Goal: Task Accomplishment & Management: Use online tool/utility

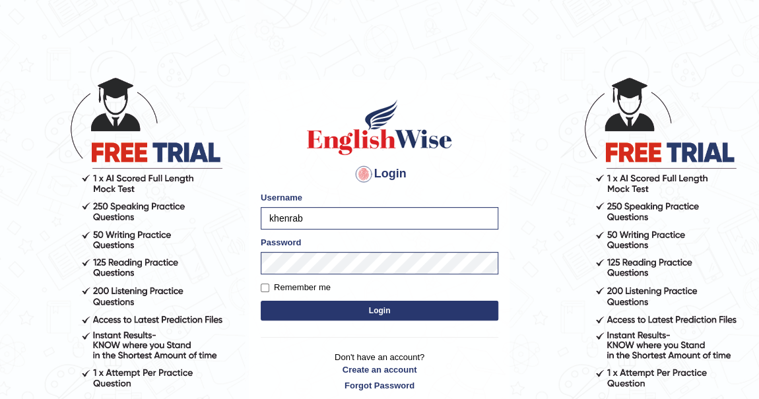
click at [390, 315] on button "Login" at bounding box center [379, 311] width 237 height 20
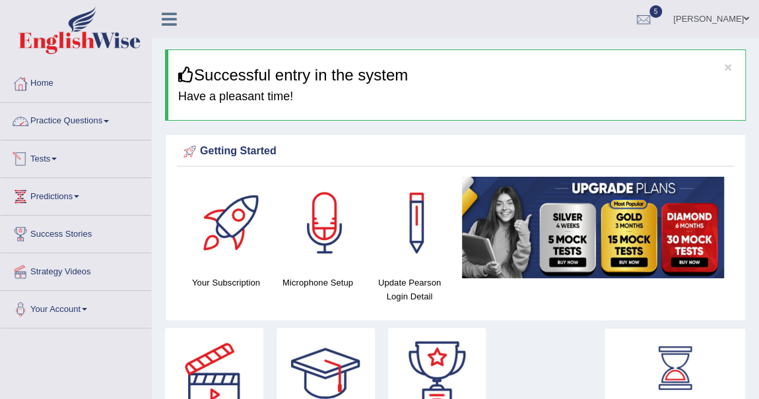
click at [106, 119] on link "Practice Questions" at bounding box center [76, 119] width 150 height 33
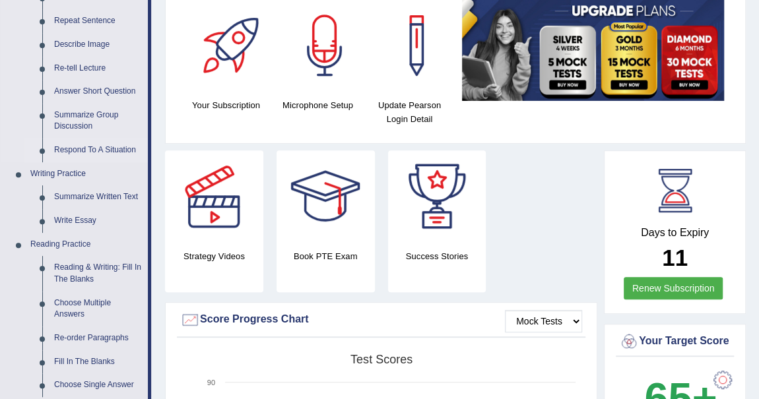
scroll to position [179, 0]
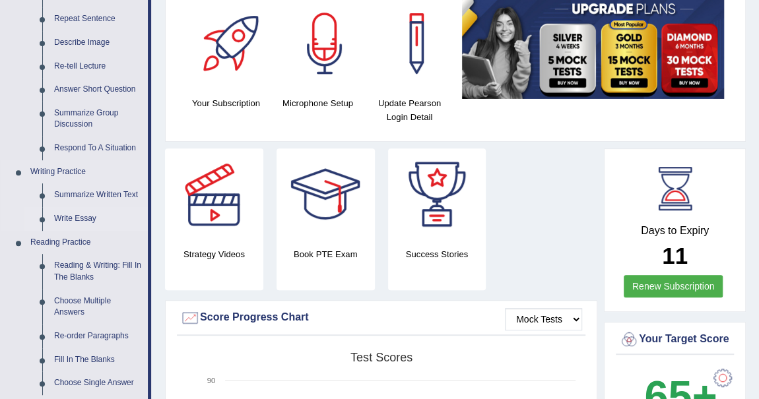
click at [93, 215] on link "Write Essay" at bounding box center [98, 219] width 100 height 24
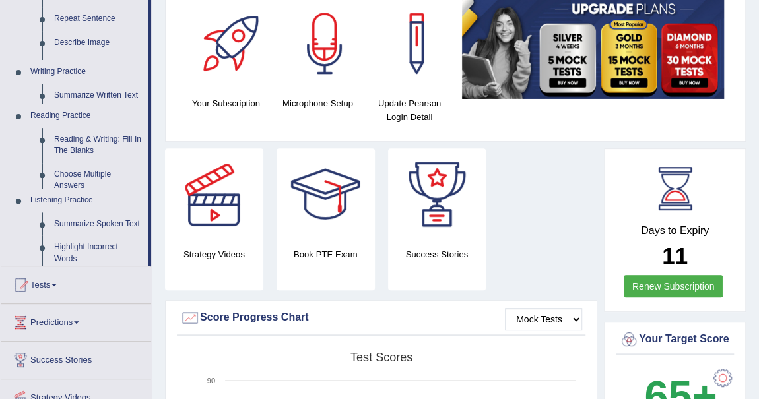
click at [92, 215] on ul "Home Practice Questions Speaking Practice Read Aloud Repeat Sentence Describe I…" at bounding box center [76, 170] width 150 height 569
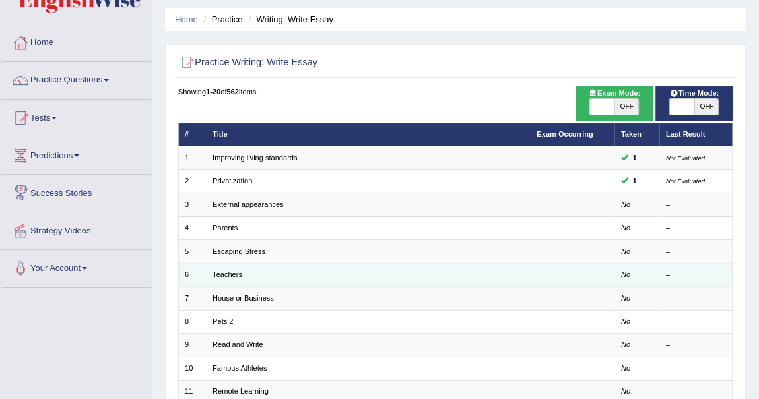
scroll to position [59, 0]
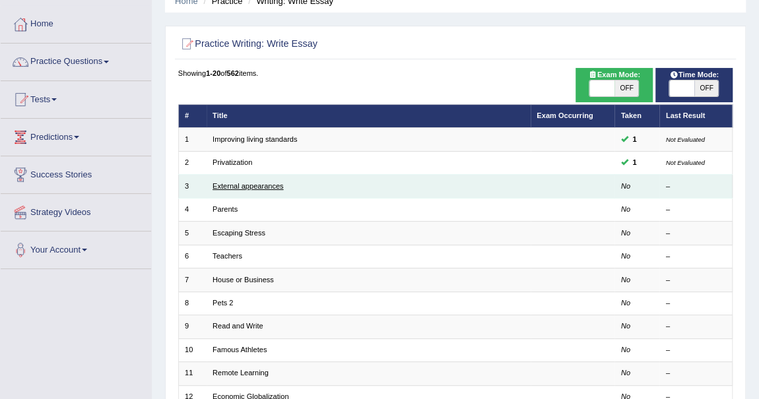
click at [253, 184] on link "External appearances" at bounding box center [247, 186] width 71 height 8
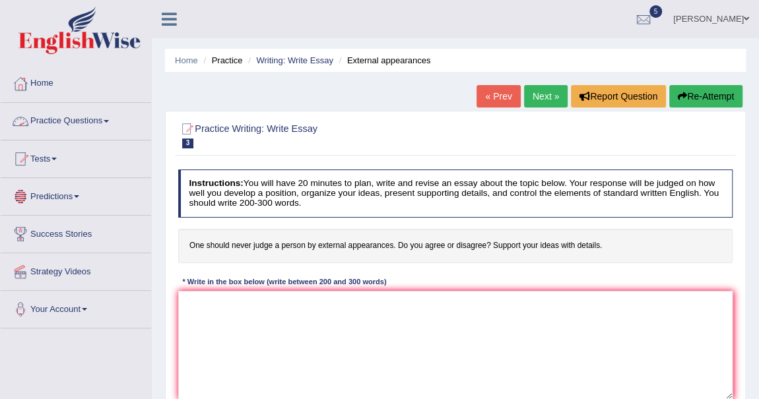
click at [109, 116] on link "Practice Questions" at bounding box center [76, 119] width 150 height 33
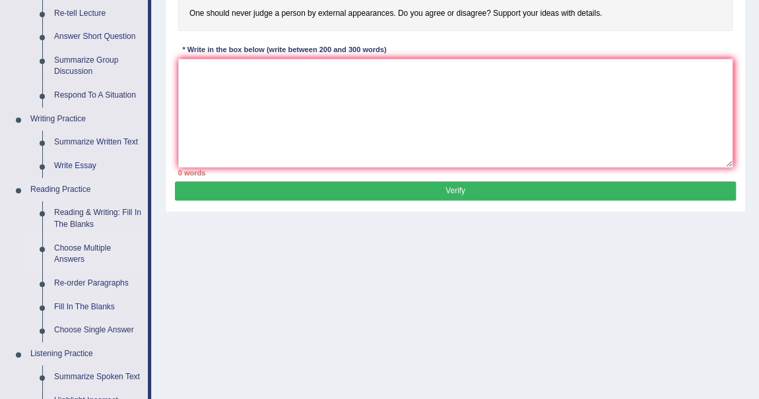
scroll to position [239, 0]
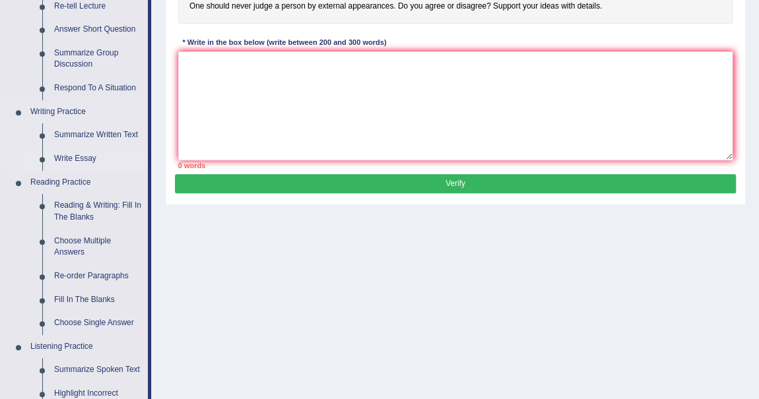
click at [91, 158] on link "Write Essay" at bounding box center [98, 159] width 100 height 24
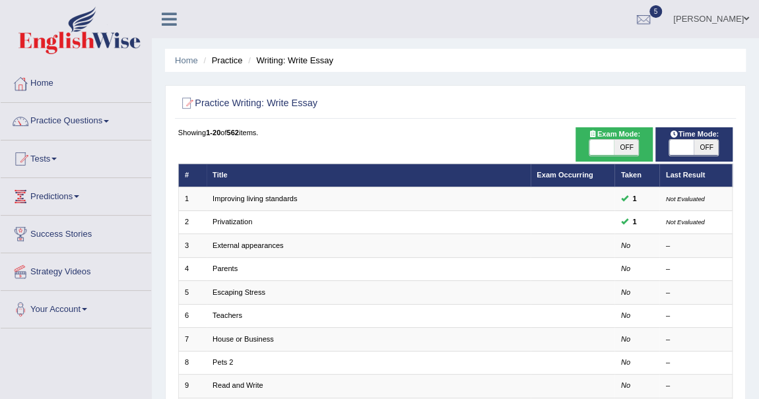
click at [623, 142] on span "OFF" at bounding box center [626, 148] width 24 height 16
checkbox input "true"
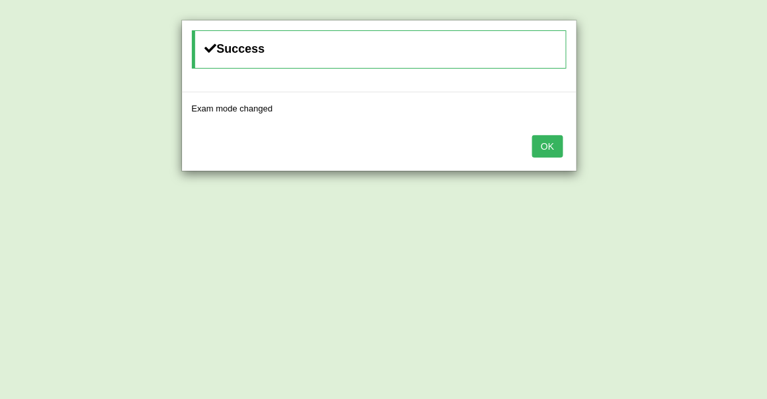
click at [557, 143] on button "OK" at bounding box center [547, 146] width 30 height 22
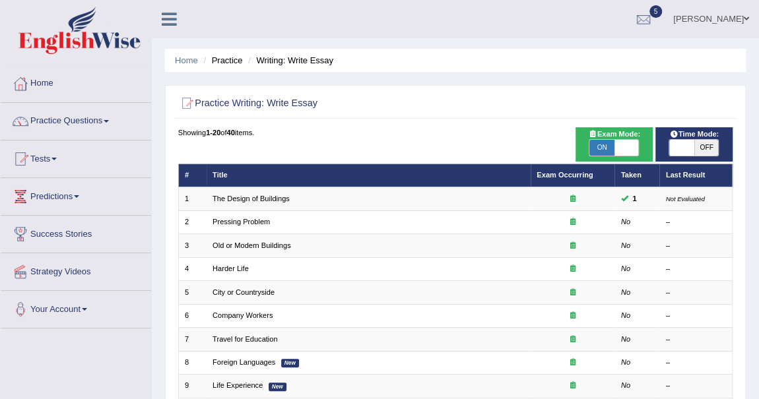
click at [703, 146] on span "OFF" at bounding box center [706, 148] width 24 height 16
checkbox input "true"
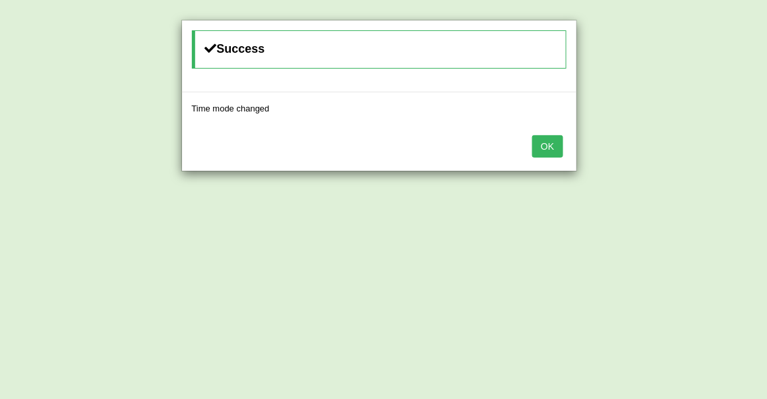
click at [546, 144] on button "OK" at bounding box center [547, 146] width 30 height 22
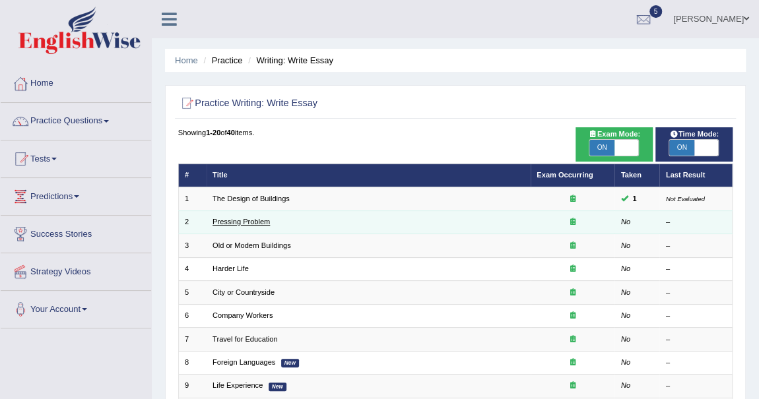
click at [245, 218] on link "Pressing Problem" at bounding box center [240, 222] width 57 height 8
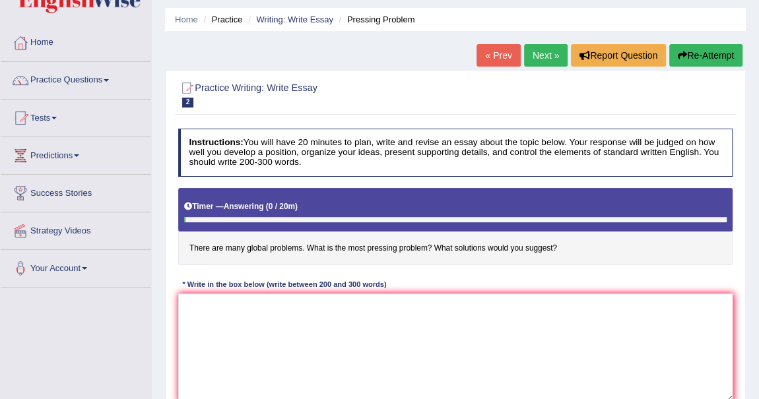
scroll to position [59, 0]
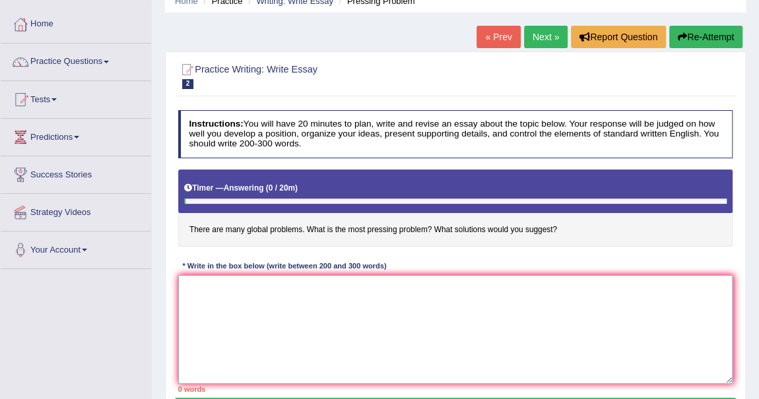
click at [365, 304] on textarea at bounding box center [455, 329] width 555 height 109
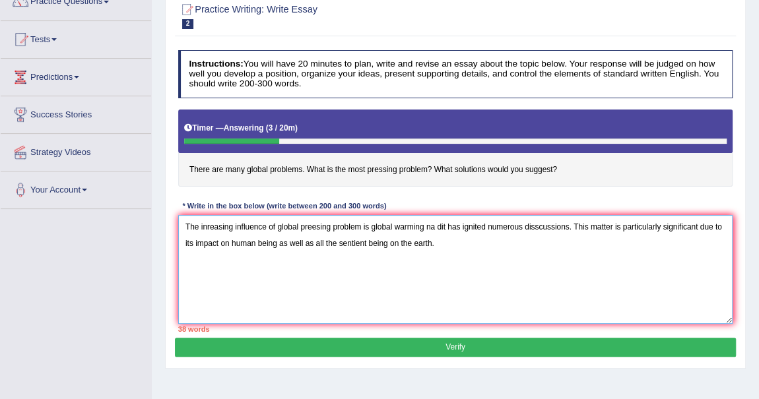
click at [379, 243] on textarea "The inreasing influence of global preesing problem is global warming na dit has…" at bounding box center [455, 269] width 555 height 109
click at [444, 246] on textarea "The inreasing influence of global preesing problem is global warming na dit has…" at bounding box center [455, 269] width 555 height 109
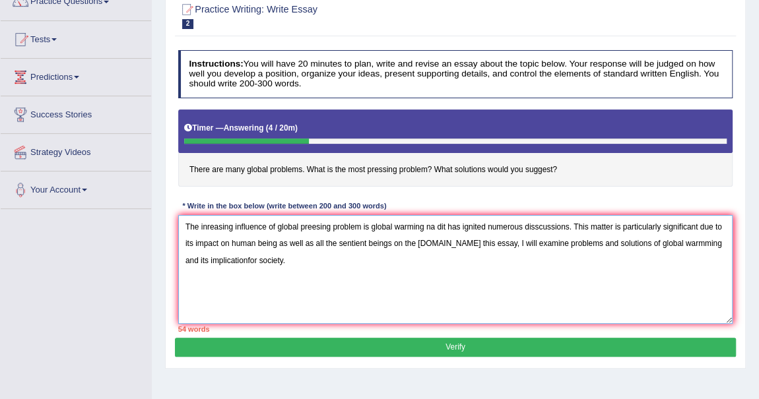
click at [223, 260] on textarea "The inreasing influence of global preesing problem is global warming na dit has…" at bounding box center [455, 269] width 555 height 109
click at [221, 259] on textarea "The inreasing influence of global preesing problem is global warming na dit has…" at bounding box center [455, 269] width 555 height 109
click at [222, 258] on textarea "The inreasing influence of global preesing problem is global warming na dit has…" at bounding box center [455, 269] width 555 height 109
click at [285, 263] on textarea "The inreasing influence of global preesing problem is global warming na dit has…" at bounding box center [455, 269] width 555 height 109
click at [528, 276] on textarea "The inreasing influence of global preesing problem is global warming na dit has…" at bounding box center [455, 269] width 555 height 109
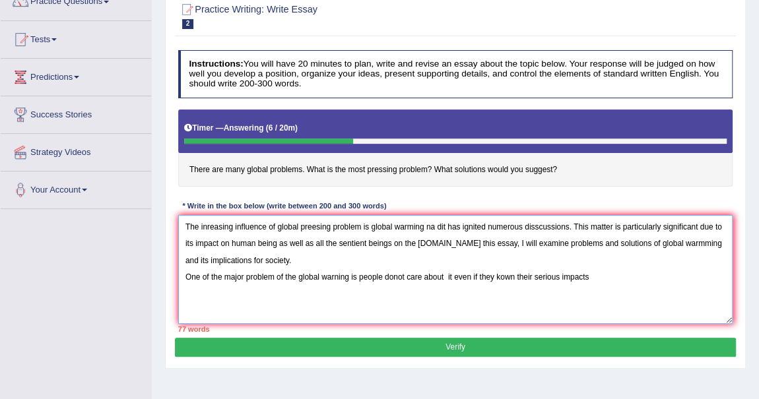
click at [598, 284] on textarea "The inreasing influence of global preesing problem is global warming na dit has…" at bounding box center [455, 269] width 555 height 109
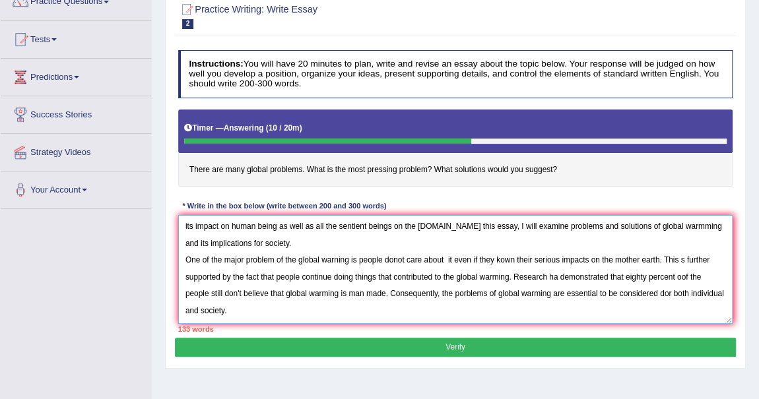
scroll to position [51, 0]
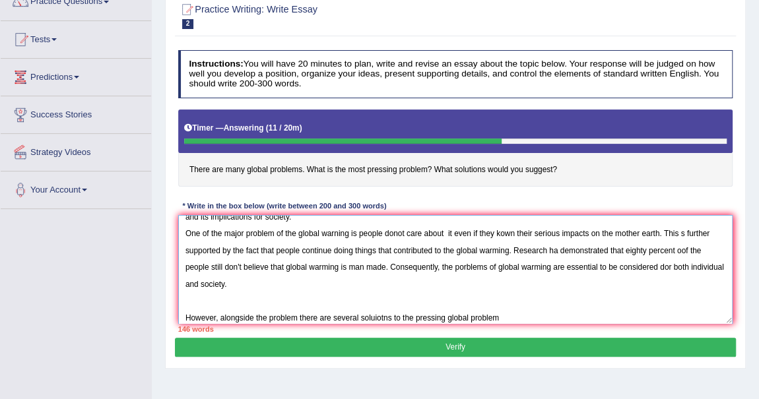
click at [412, 316] on textarea "The inreasing influence of global preesing problem is global warming na dit has…" at bounding box center [455, 269] width 555 height 109
click at [503, 318] on textarea "The inreasing influence of global preesing problem is global warming na dit has…" at bounding box center [455, 269] width 555 height 109
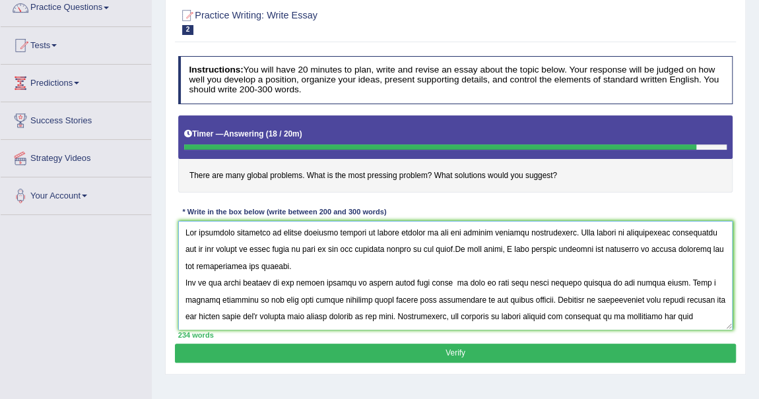
scroll to position [53, 0]
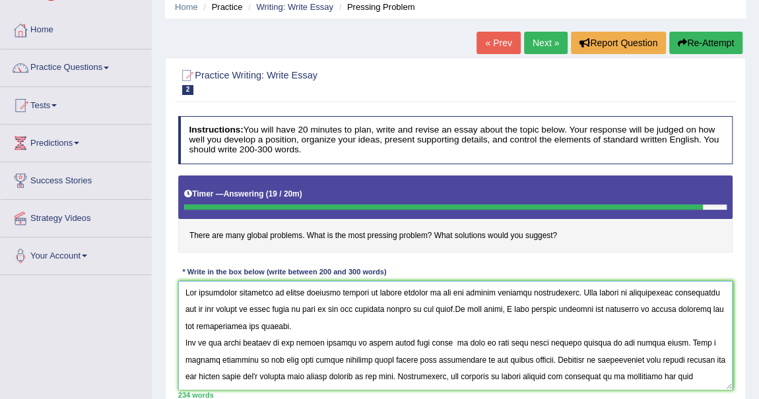
click at [448, 293] on textarea at bounding box center [455, 335] width 555 height 109
click at [526, 292] on textarea at bounding box center [455, 335] width 555 height 109
click at [530, 292] on textarea at bounding box center [455, 335] width 555 height 109
click at [519, 292] on textarea at bounding box center [455, 335] width 555 height 109
click at [659, 311] on textarea at bounding box center [455, 335] width 555 height 109
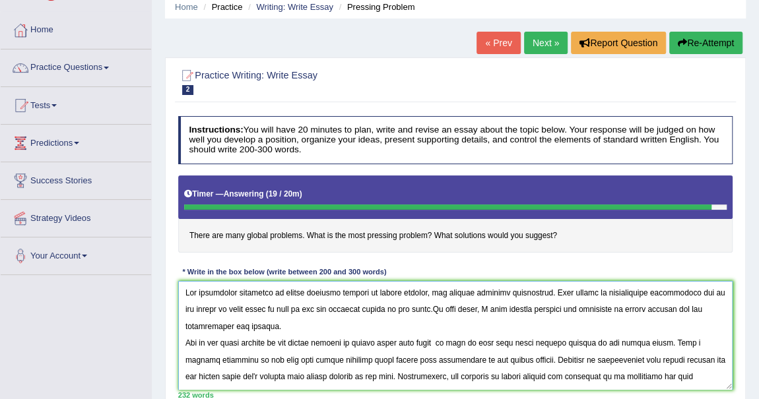
click at [427, 307] on textarea at bounding box center [455, 335] width 555 height 109
click at [544, 312] on textarea at bounding box center [455, 335] width 555 height 109
click at [263, 343] on textarea at bounding box center [455, 335] width 555 height 109
click at [314, 286] on textarea at bounding box center [455, 335] width 555 height 109
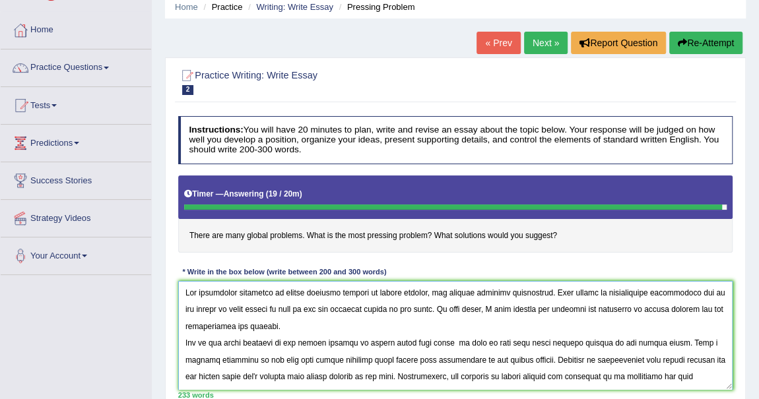
click at [315, 342] on textarea at bounding box center [455, 335] width 555 height 109
click at [495, 344] on textarea at bounding box center [455, 335] width 555 height 109
click at [505, 342] on textarea at bounding box center [455, 335] width 555 height 109
type textarea "The increasing influence of global pressing problem is global warming, has igni…"
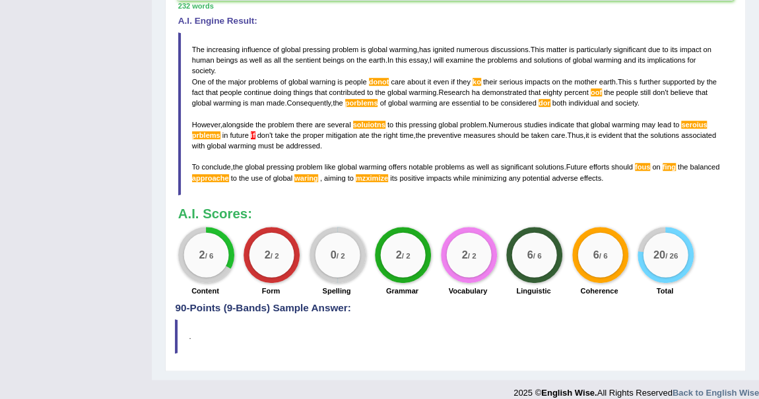
scroll to position [437, 0]
